Goal: Task Accomplishment & Management: Manage account settings

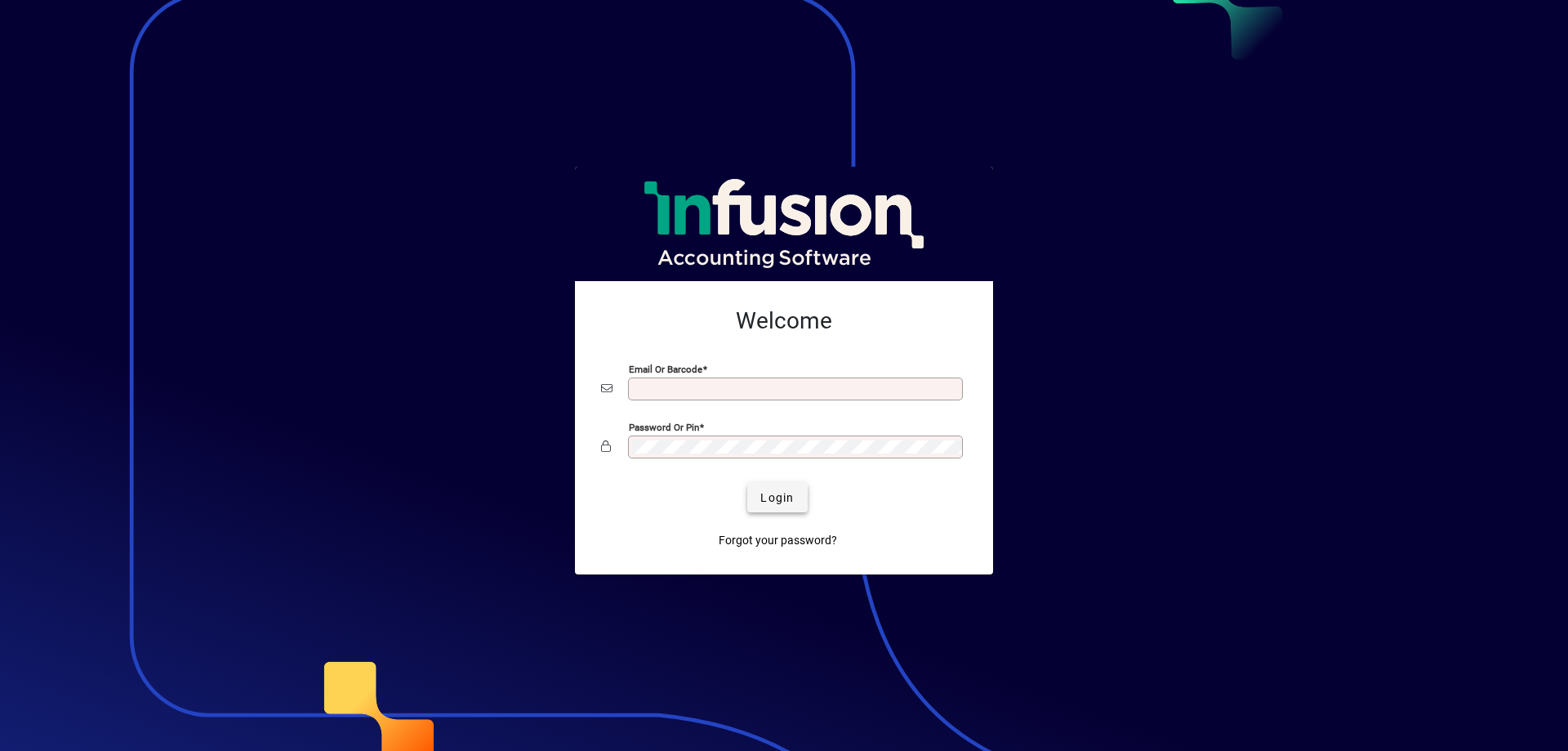
type input "**********"
click at [770, 495] on span "Login" at bounding box center [777, 498] width 34 height 17
